Goal: Information Seeking & Learning: Find specific fact

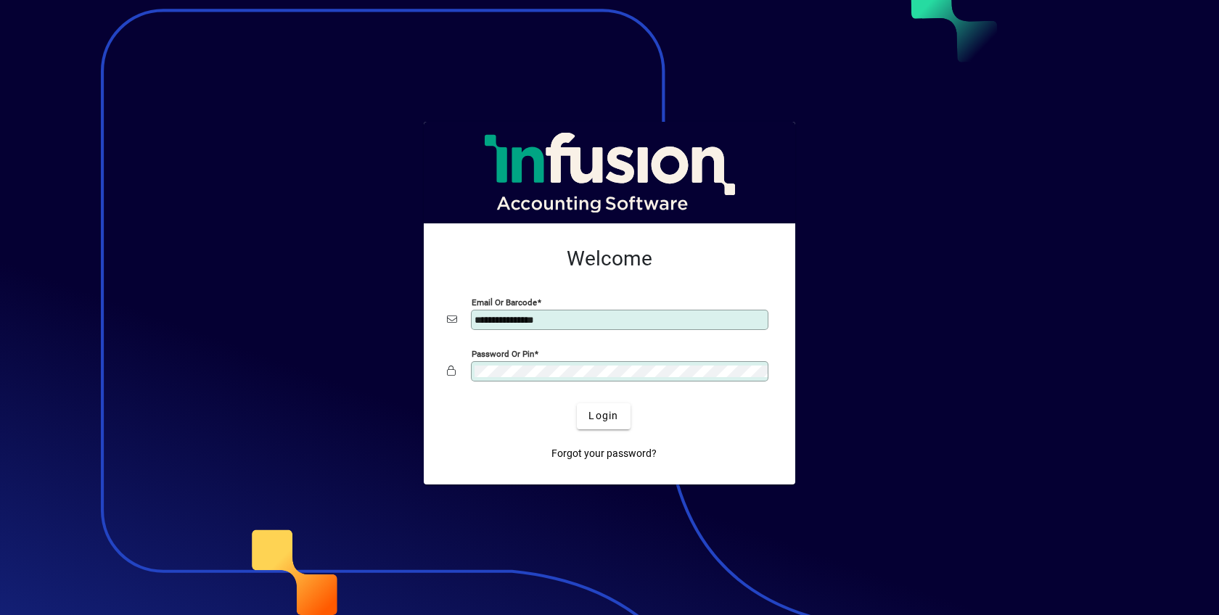
drag, startPoint x: 0, startPoint y: 0, endPoint x: 509, endPoint y: 431, distance: 667.1
click at [509, 431] on div "Forgot your password?" at bounding box center [603, 448] width 325 height 38
click at [612, 411] on span "Login" at bounding box center [603, 415] width 30 height 15
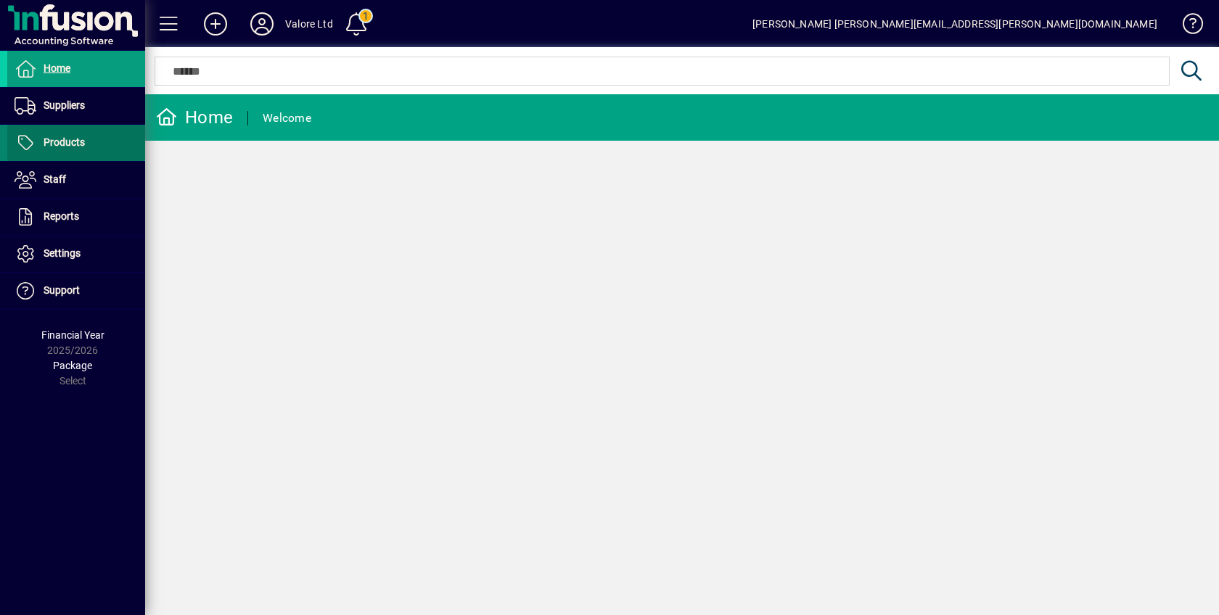
click at [72, 141] on span "Products" at bounding box center [64, 142] width 41 height 12
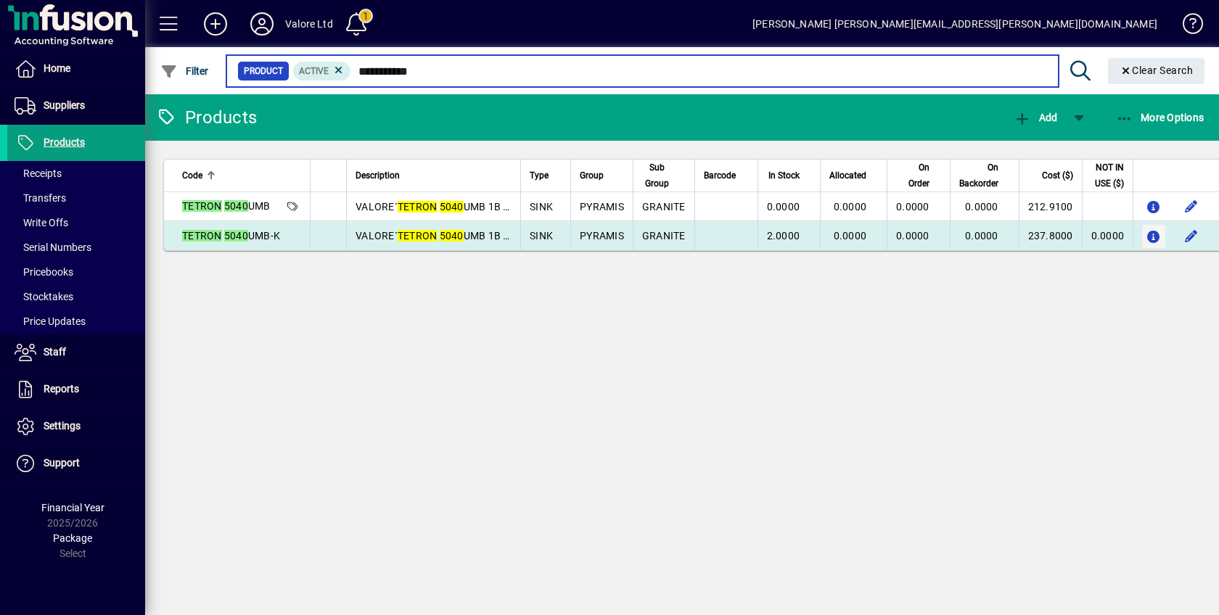
type input "**********"
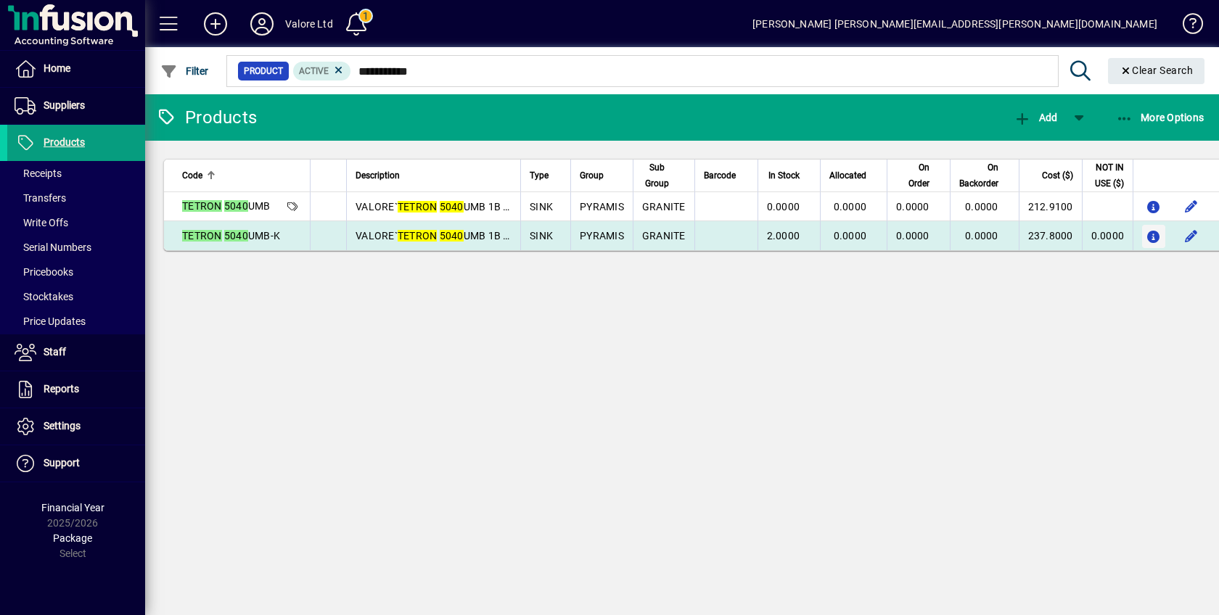
click at [1148, 229] on span "button" at bounding box center [1153, 236] width 15 height 23
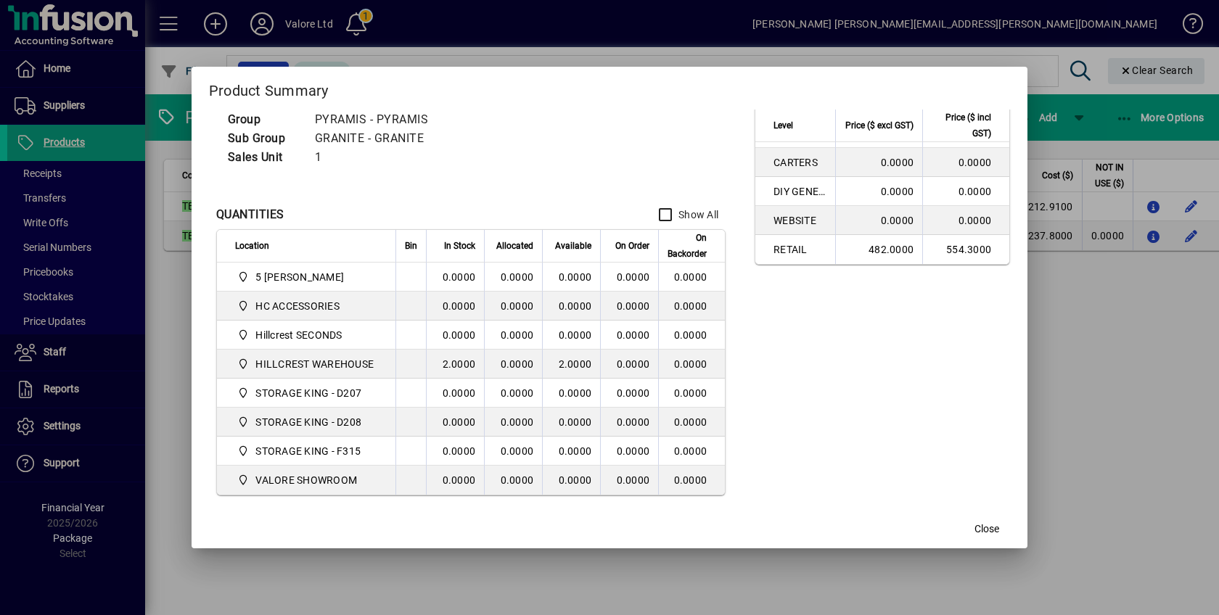
scroll to position [35, 0]
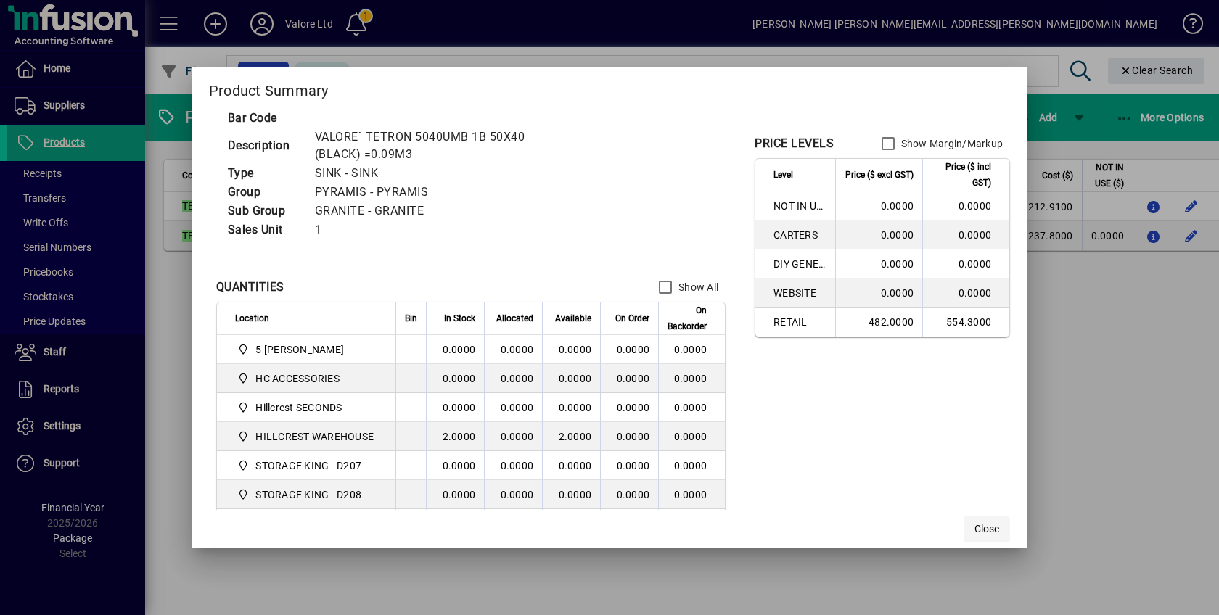
click at [992, 525] on span "Close" at bounding box center [986, 529] width 25 height 15
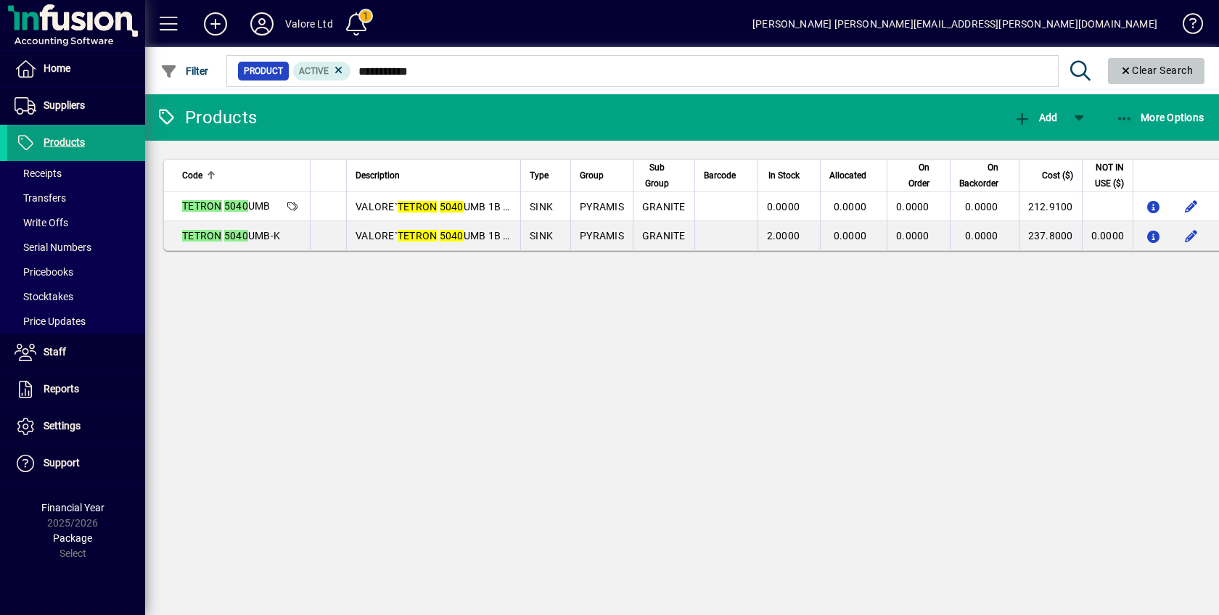
click at [1148, 66] on span "Clear Search" at bounding box center [1156, 71] width 74 height 12
